Goal: Task Accomplishment & Management: Manage account settings

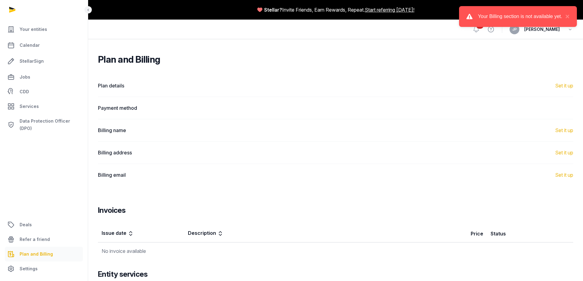
drag, startPoint x: 570, startPoint y: 14, endPoint x: 550, endPoint y: 22, distance: 21.6
click at [570, 14] on div "Your Billing section is not available yet. ×" at bounding box center [518, 16] width 118 height 21
click at [509, 16] on div "Your Billing section is not available yet." at bounding box center [520, 16] width 84 height 7
click at [567, 14] on button "×" at bounding box center [566, 16] width 7 height 7
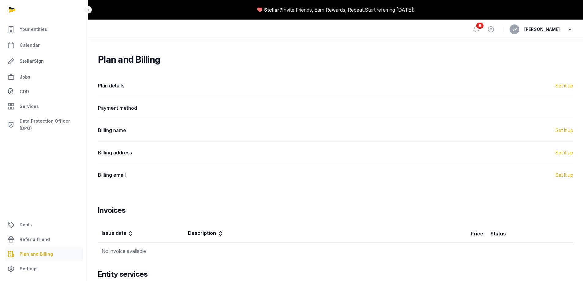
click at [571, 27] on icon "button" at bounding box center [570, 29] width 6 height 9
click at [155, 102] on div "Payment method" at bounding box center [336, 108] width 476 height 22
click at [559, 107] on dd at bounding box center [396, 107] width 356 height 7
click at [111, 106] on dt "Payment method" at bounding box center [155, 107] width 115 height 7
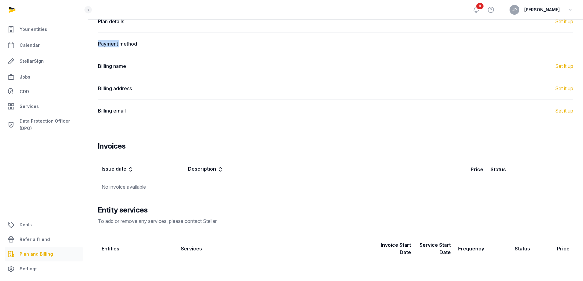
scroll to position [68, 0]
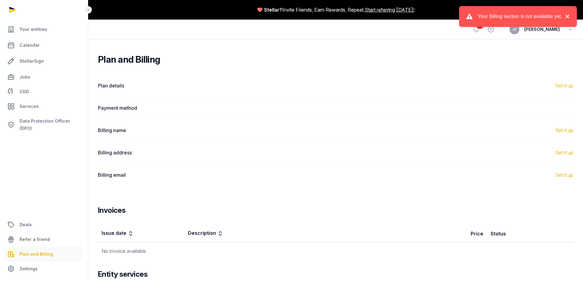
click at [568, 16] on button "×" at bounding box center [566, 16] width 7 height 7
